Goal: Task Accomplishment & Management: Manage account settings

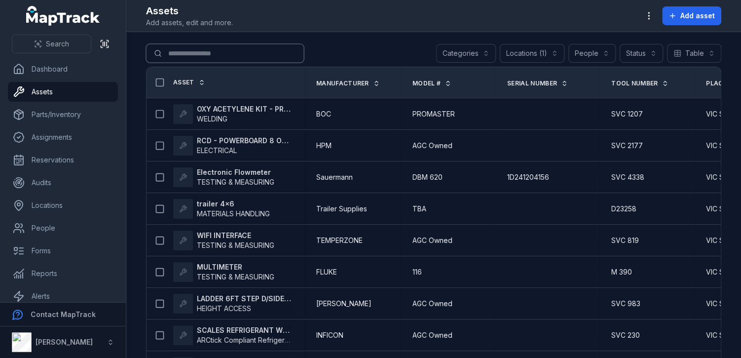
click at [189, 51] on input "Search for assets" at bounding box center [225, 53] width 158 height 19
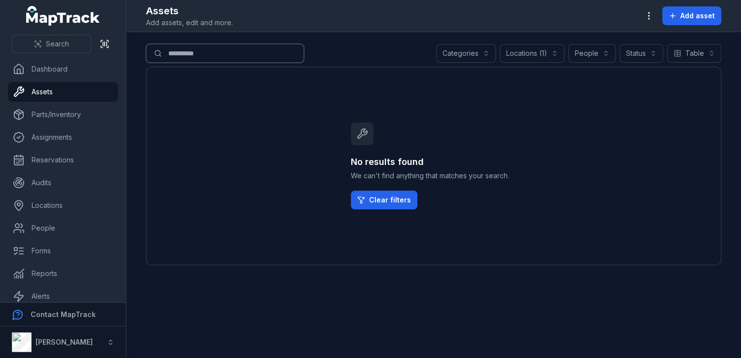
type input "**********"
click at [538, 57] on div "Locations (1)" at bounding box center [532, 53] width 65 height 19
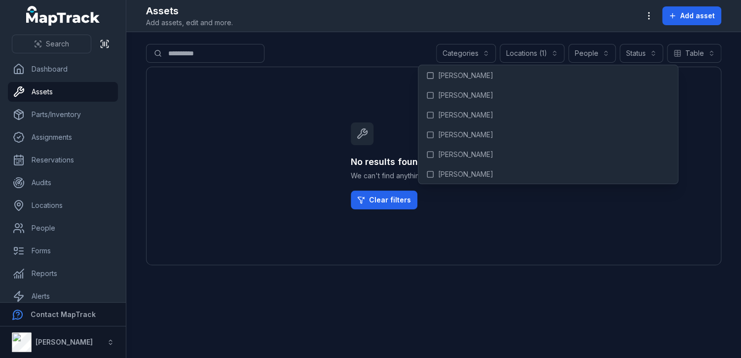
scroll to position [4581, 0]
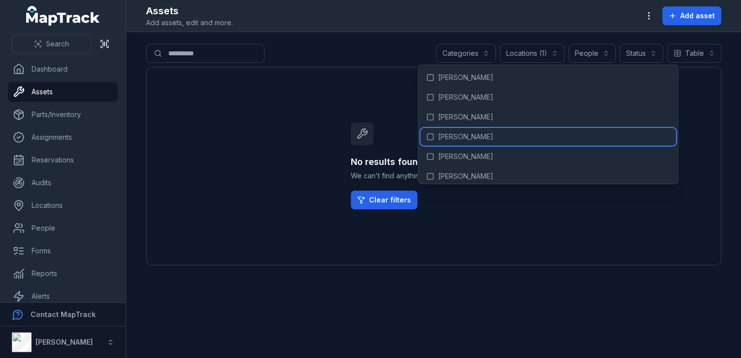
click at [459, 132] on span "[PERSON_NAME]" at bounding box center [465, 137] width 55 height 10
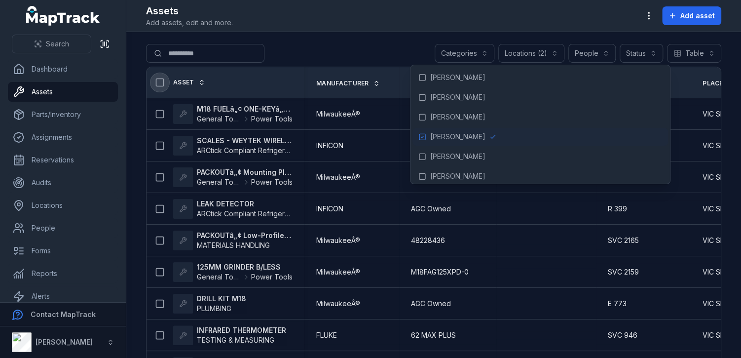
click at [159, 79] on icon at bounding box center [160, 83] width 10 height 10
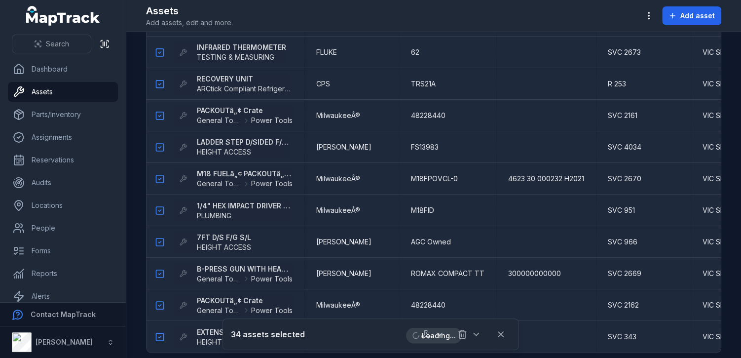
scroll to position [829, 0]
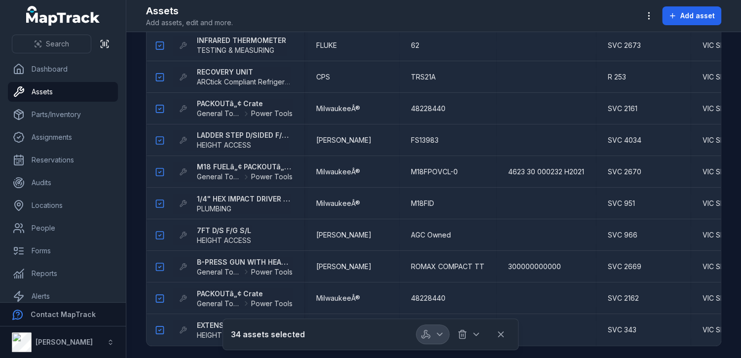
click at [441, 336] on icon "button" at bounding box center [440, 334] width 10 height 10
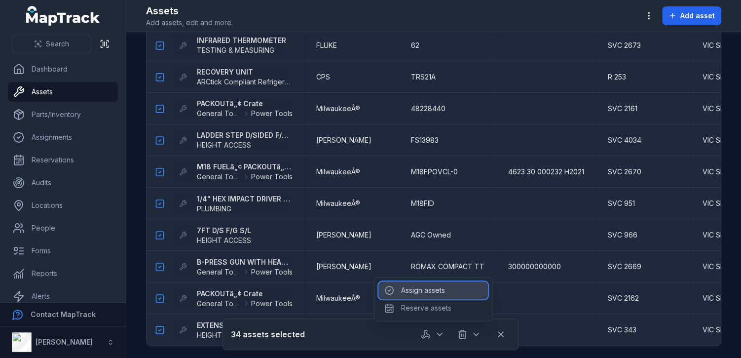
click at [424, 286] on div "Assign assets" at bounding box center [434, 290] width 110 height 18
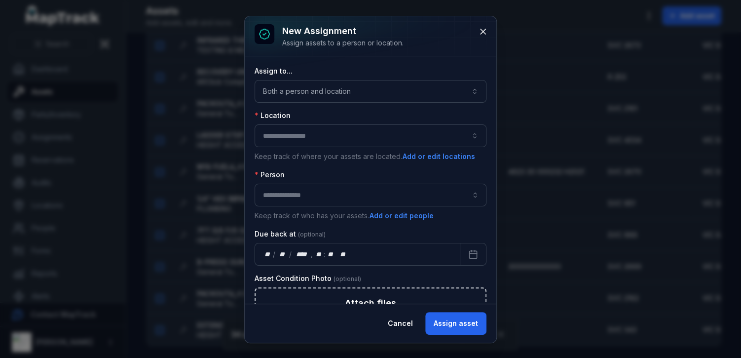
click at [345, 128] on div at bounding box center [371, 135] width 232 height 23
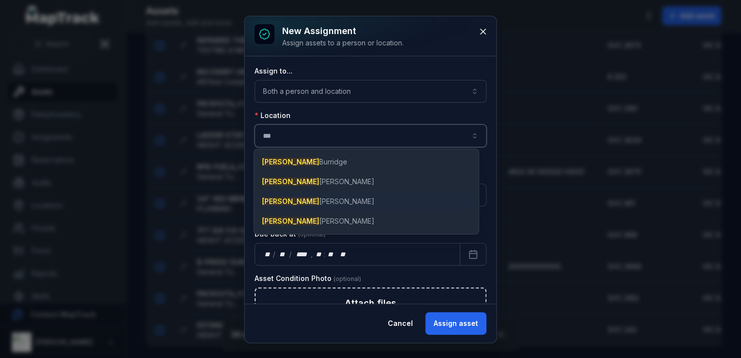
type input "***"
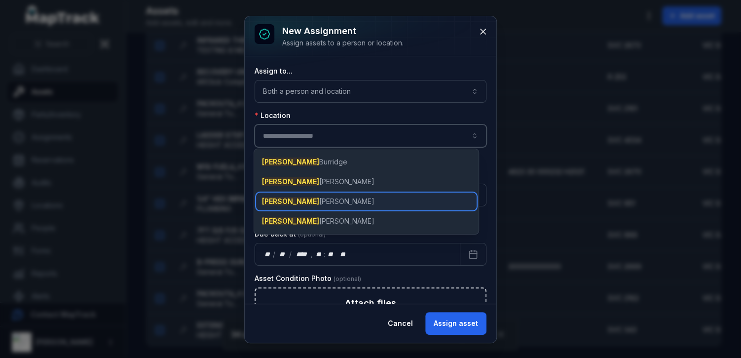
click at [305, 199] on div "[PERSON_NAME]" at bounding box center [366, 202] width 221 height 18
type input "**********"
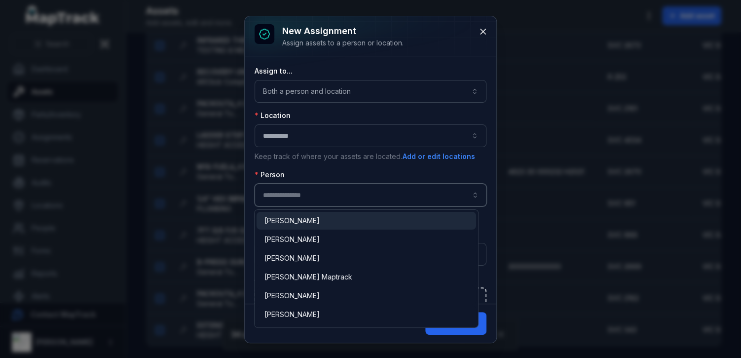
click at [329, 194] on input "assignment-add:person-label" at bounding box center [371, 195] width 232 height 23
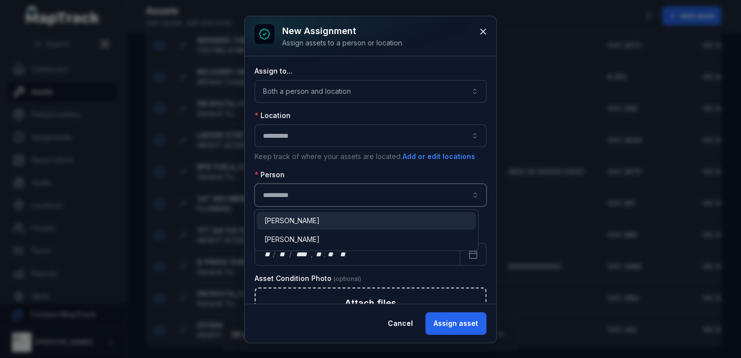
drag, startPoint x: 285, startPoint y: 218, endPoint x: 302, endPoint y: 218, distance: 17.3
click at [285, 218] on span "[PERSON_NAME]" at bounding box center [292, 221] width 55 height 10
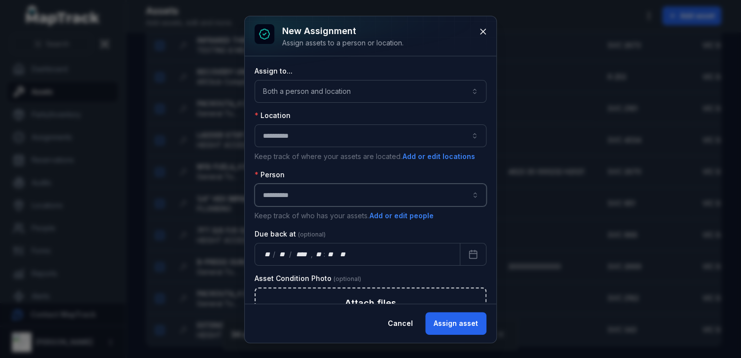
type input "**********"
click at [465, 325] on button "Assign asset" at bounding box center [456, 323] width 61 height 23
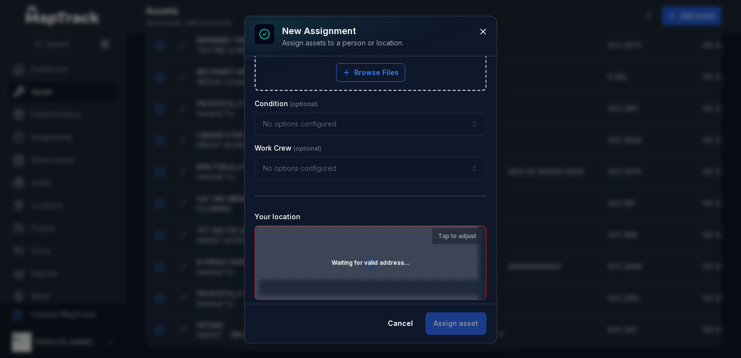
scroll to position [306, 0]
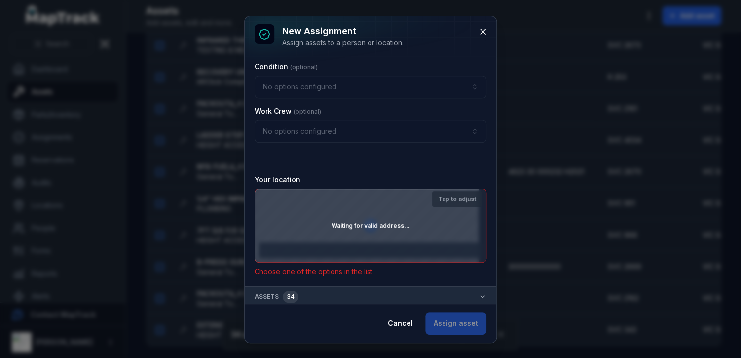
click at [442, 195] on strong "Tap to adjust" at bounding box center [457, 199] width 38 height 8
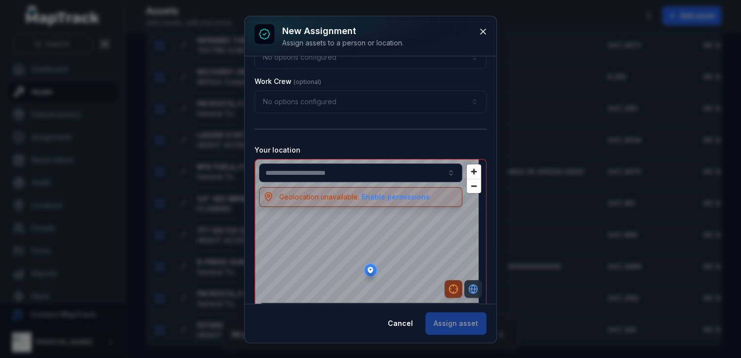
scroll to position [396, 0]
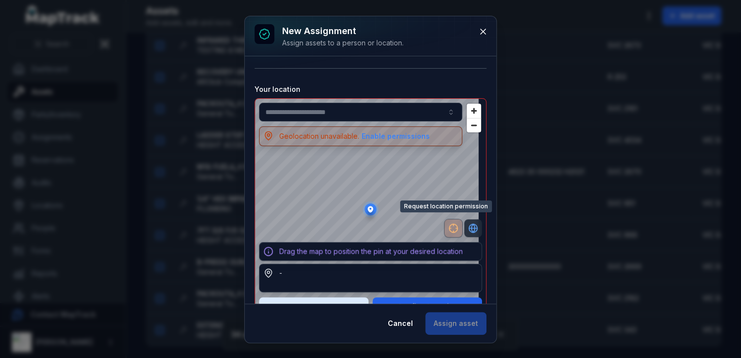
click at [449, 226] on icon "button" at bounding box center [454, 228] width 10 height 10
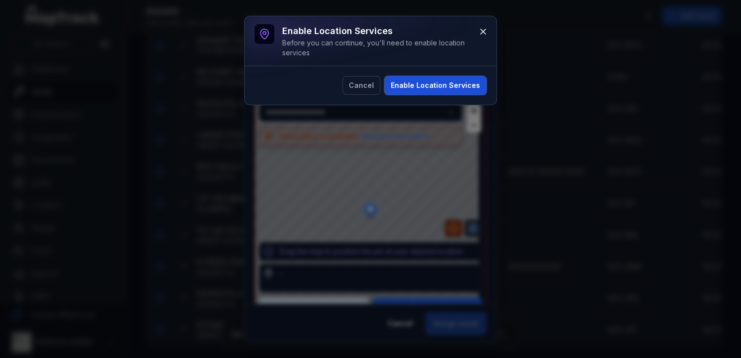
click at [422, 84] on button "Enable Location Services" at bounding box center [436, 85] width 102 height 19
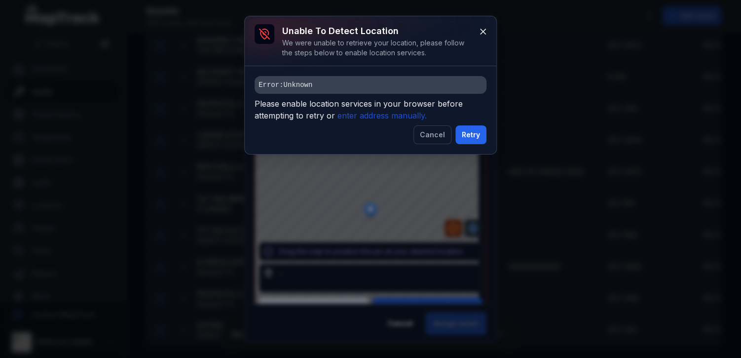
click at [388, 115] on icon "enter address manually." at bounding box center [382, 116] width 89 height 10
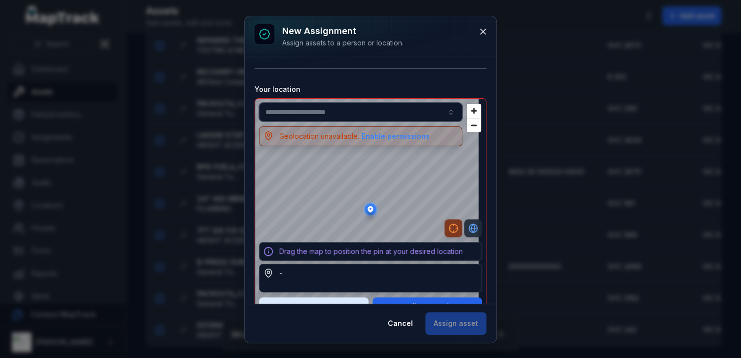
click at [372, 110] on input "text" at bounding box center [360, 112] width 203 height 19
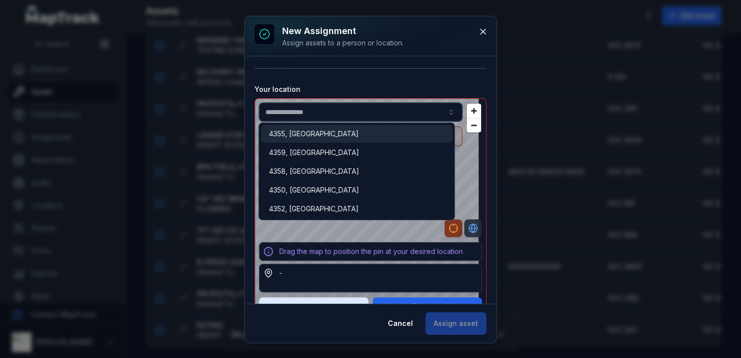
type input "**********"
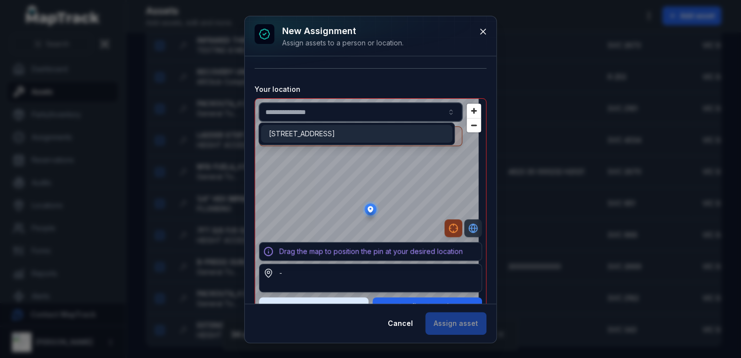
click at [335, 133] on span "[STREET_ADDRESS]" at bounding box center [302, 134] width 66 height 10
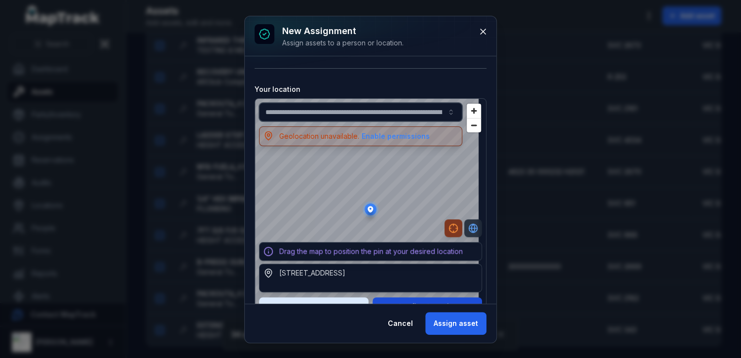
type input "**********"
click at [427, 299] on button "Confirm Location" at bounding box center [428, 306] width 110 height 19
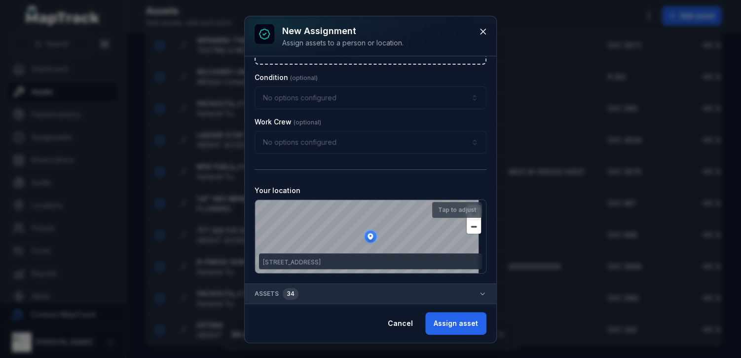
scroll to position [292, 0]
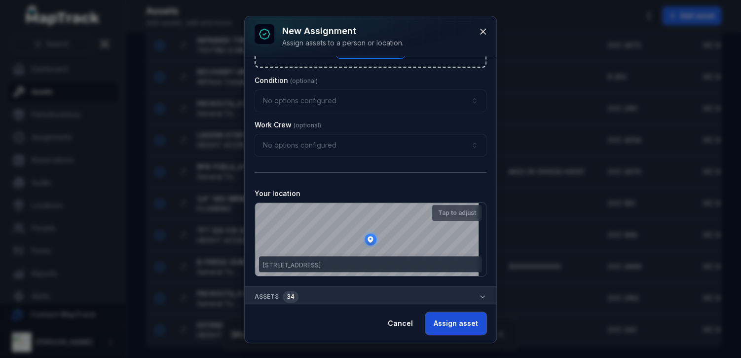
click at [461, 321] on button "Assign asset" at bounding box center [456, 323] width 61 height 23
